Goal: Information Seeking & Learning: Get advice/opinions

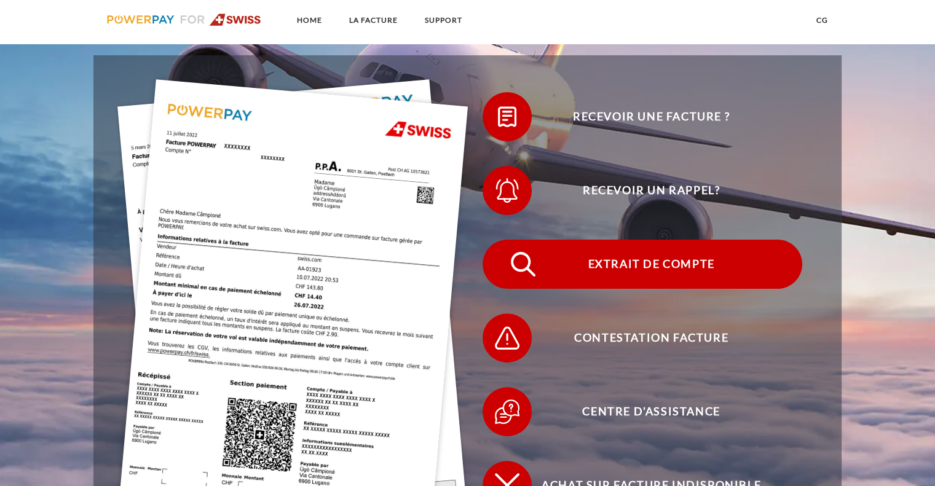
scroll to position [312, 0]
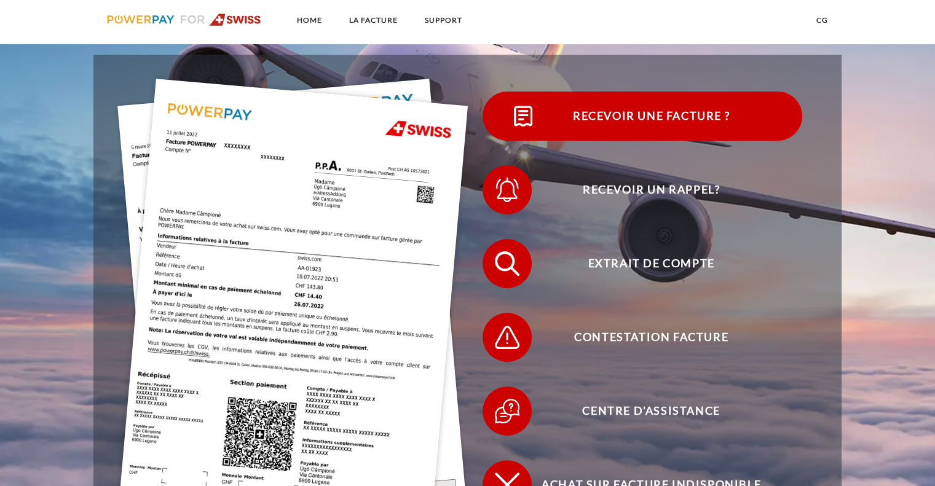
click at [655, 105] on span "Recevoir une facture ?" at bounding box center [650, 116] width 301 height 49
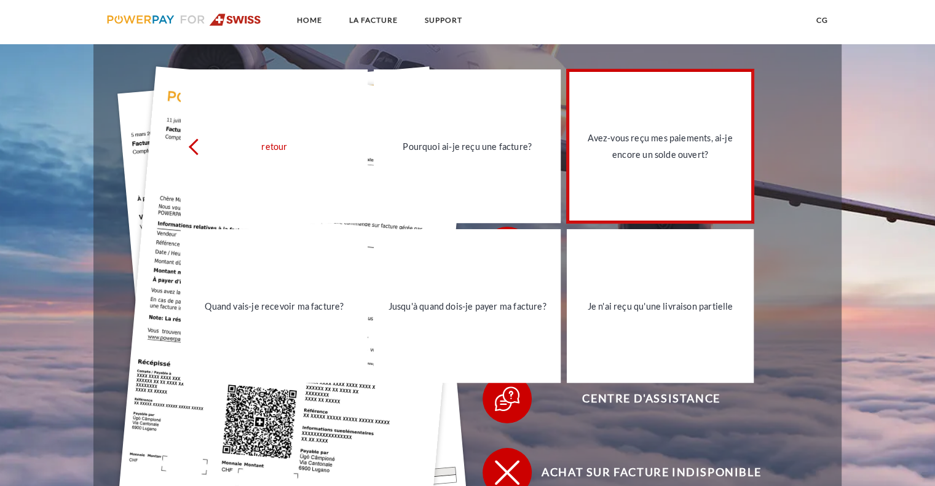
scroll to position [325, 0]
click at [673, 149] on div "Avez-vous reçu mes paiements, ai-je encore un solde ouvert?" at bounding box center [660, 146] width 172 height 33
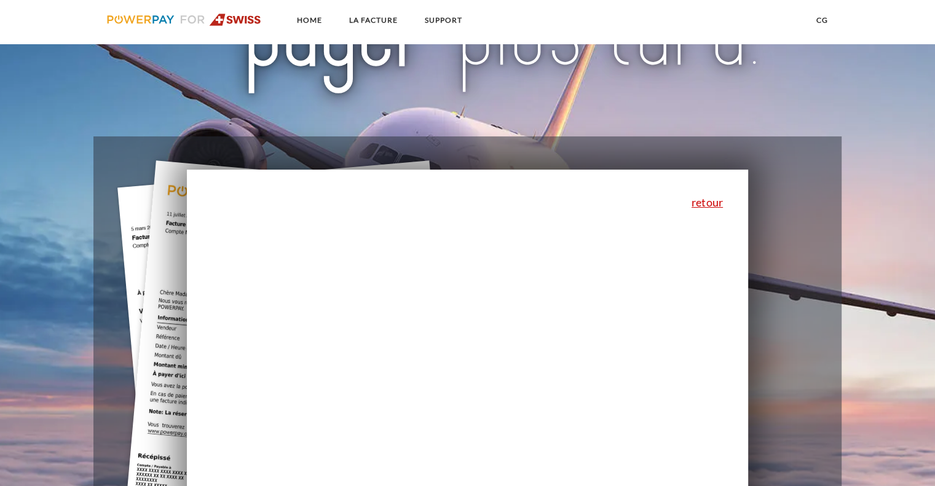
scroll to position [226, 0]
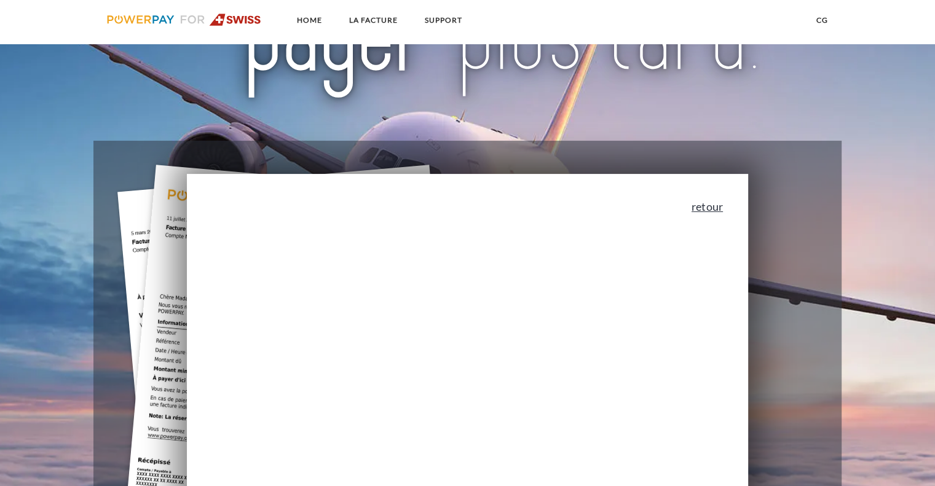
click at [713, 208] on link "retour" at bounding box center [707, 206] width 31 height 11
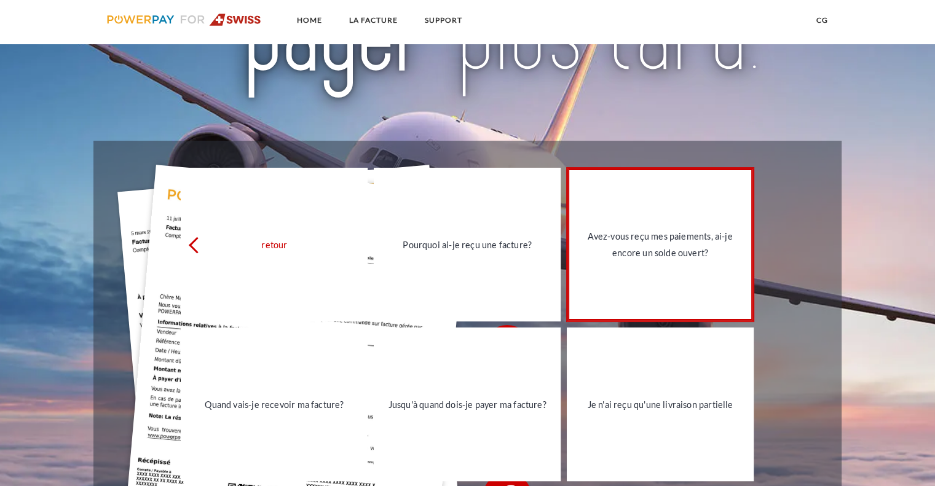
scroll to position [229, 0]
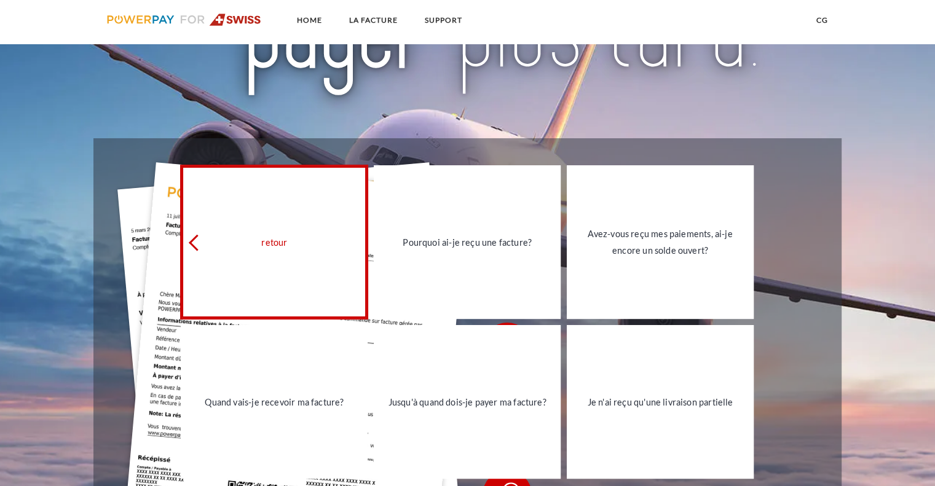
click at [266, 238] on div "retour" at bounding box center [274, 242] width 172 height 17
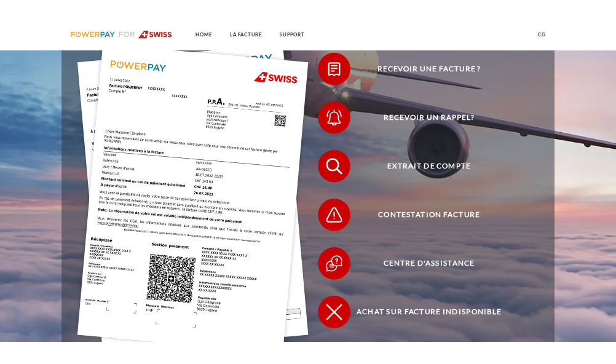
scroll to position [358, 0]
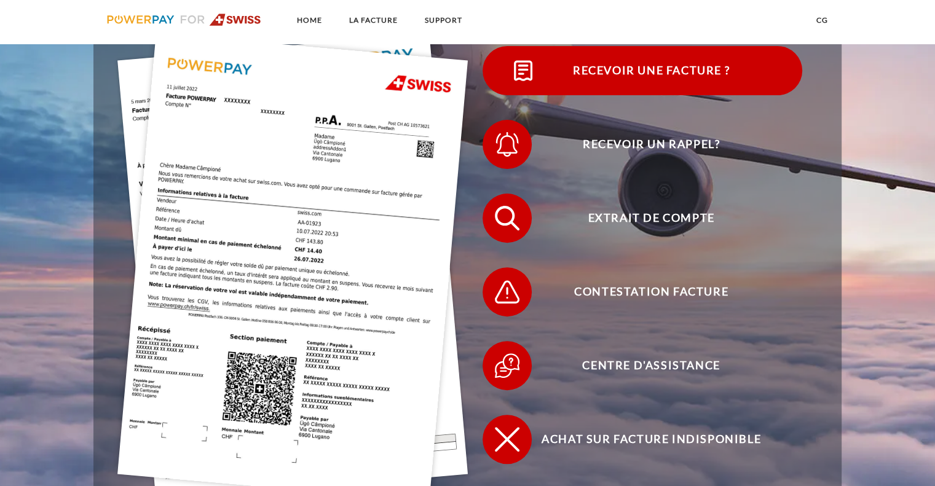
click at [670, 69] on span "Recevoir une facture ?" at bounding box center [650, 70] width 301 height 49
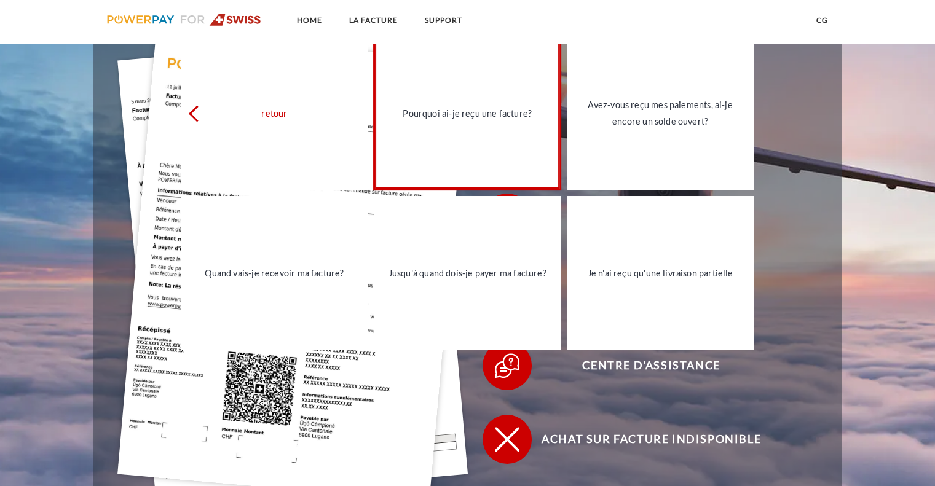
click at [488, 120] on div "Pourquoi ai-je reçu une facture?" at bounding box center [467, 113] width 172 height 17
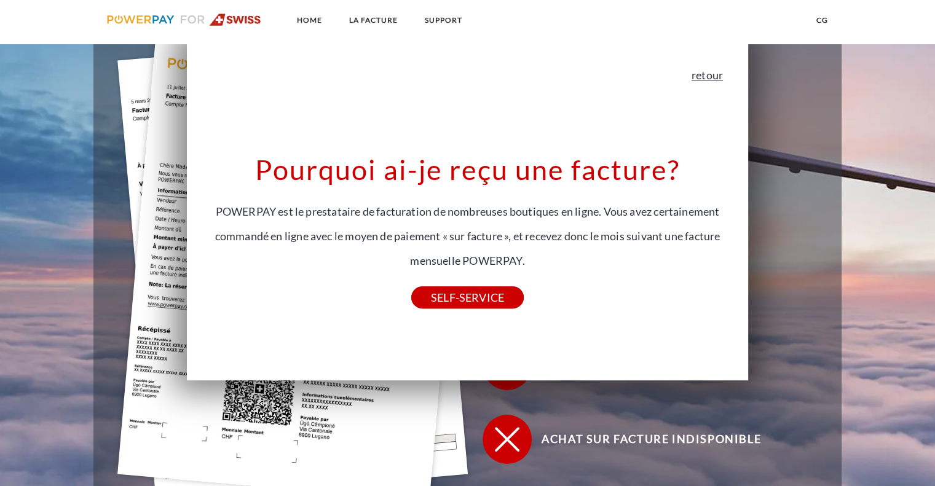
click at [715, 81] on link "retour" at bounding box center [707, 74] width 31 height 11
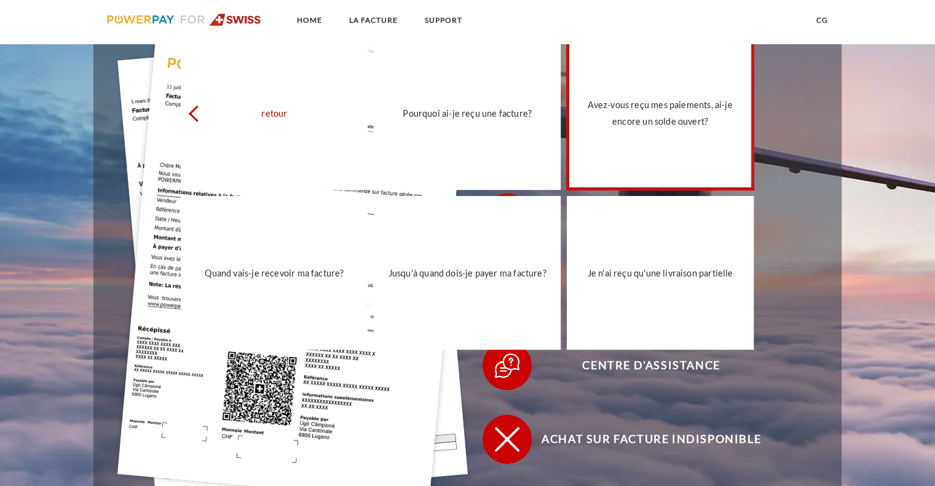
click at [706, 117] on div "Avez-vous reçu mes paiements, ai-je encore un solde ouvert?" at bounding box center [660, 113] width 172 height 33
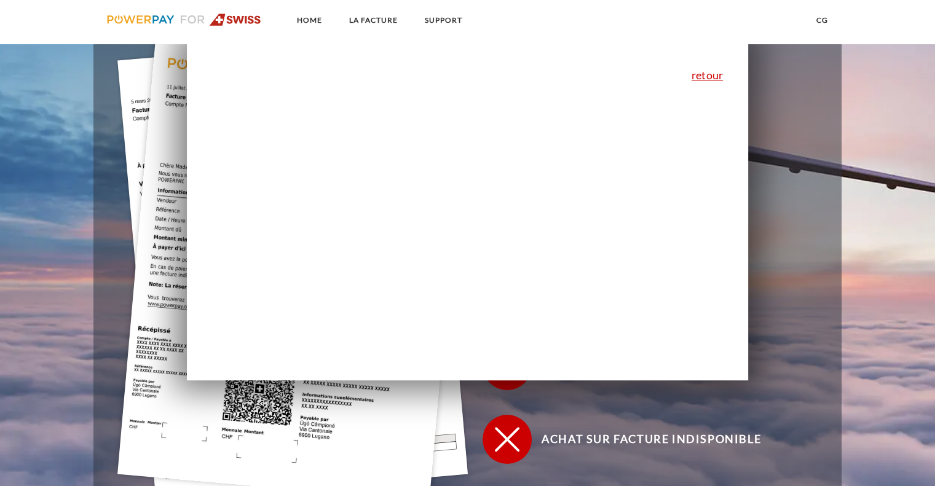
click at [401, 213] on div "retour Pourquoi ai-je reçu une facture? POWERPAY est le prestataire de facturat…" at bounding box center [467, 211] width 561 height 338
click at [513, 148] on div "retour Pourquoi ai-je reçu une facture? POWERPAY est le prestataire de facturat…" at bounding box center [467, 211] width 561 height 338
drag, startPoint x: 480, startPoint y: 258, endPoint x: 502, endPoint y: 248, distance: 24.2
click at [483, 255] on div "retour Pourquoi ai-je reçu une facture? POWERPAY est le prestataire de facturat…" at bounding box center [467, 211] width 561 height 338
click at [701, 76] on link "retour" at bounding box center [707, 74] width 31 height 11
